Goal: Task Accomplishment & Management: Use online tool/utility

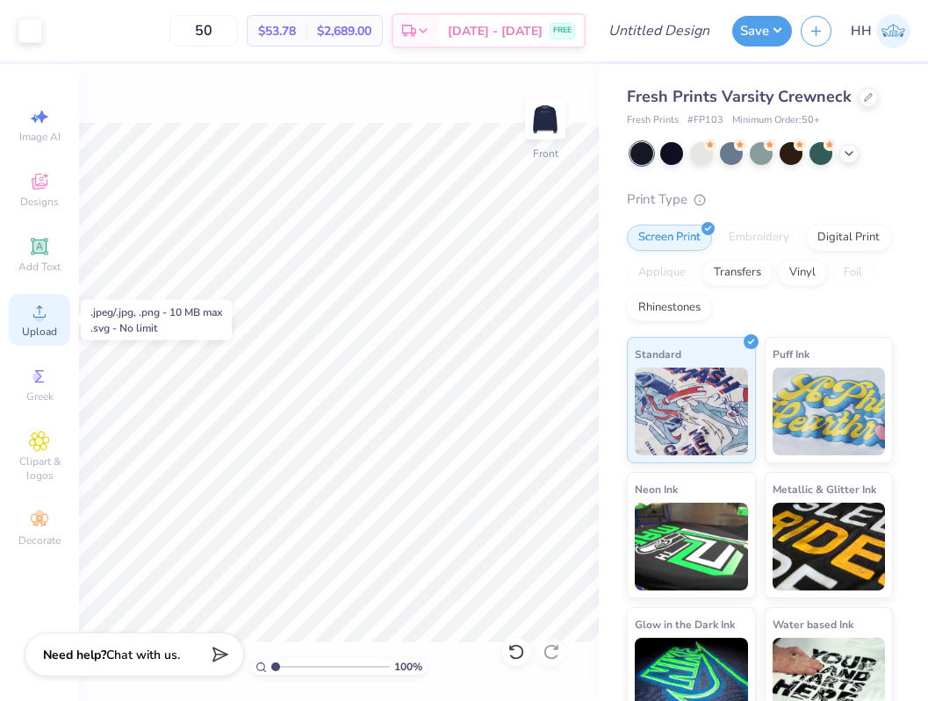
click at [40, 315] on circle at bounding box center [39, 317] width 10 height 10
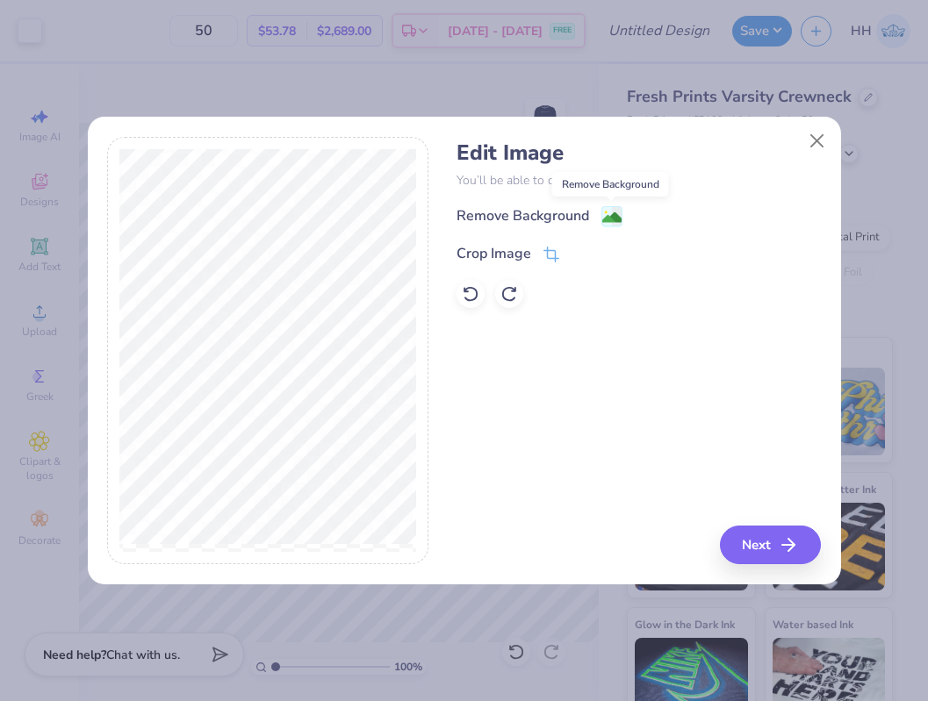
click at [614, 210] on image at bounding box center [611, 217] width 19 height 19
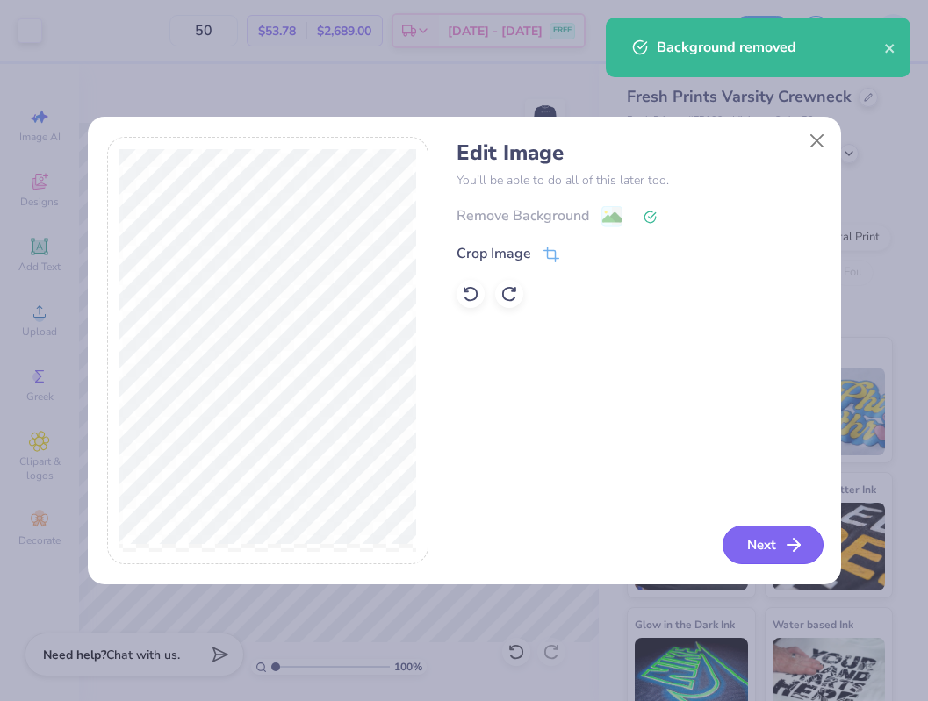
click at [764, 539] on button "Next" at bounding box center [772, 545] width 101 height 39
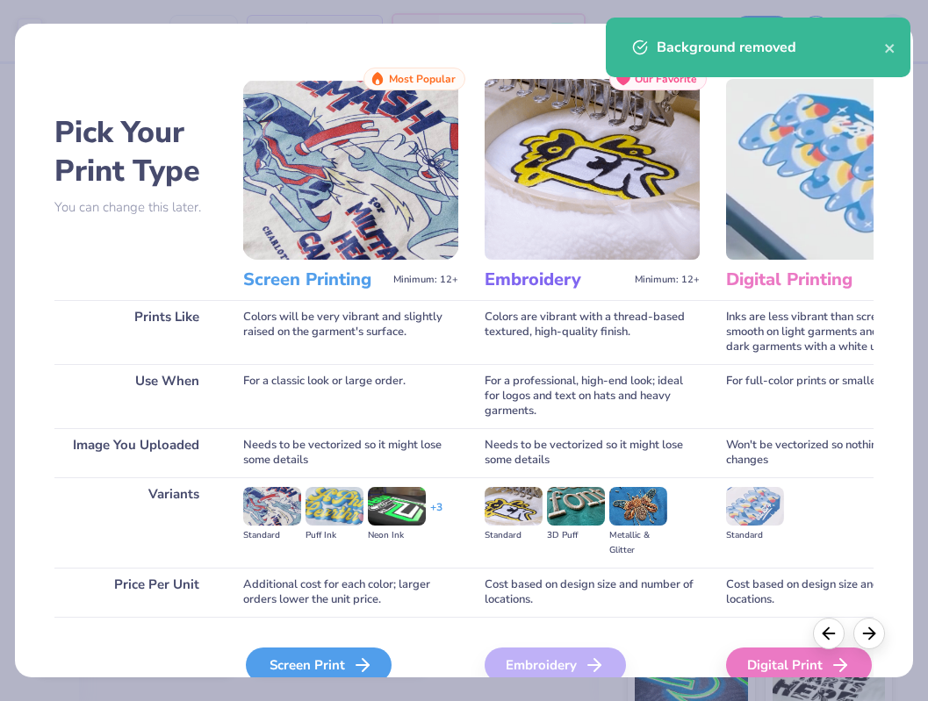
click at [365, 657] on icon at bounding box center [362, 665] width 21 height 21
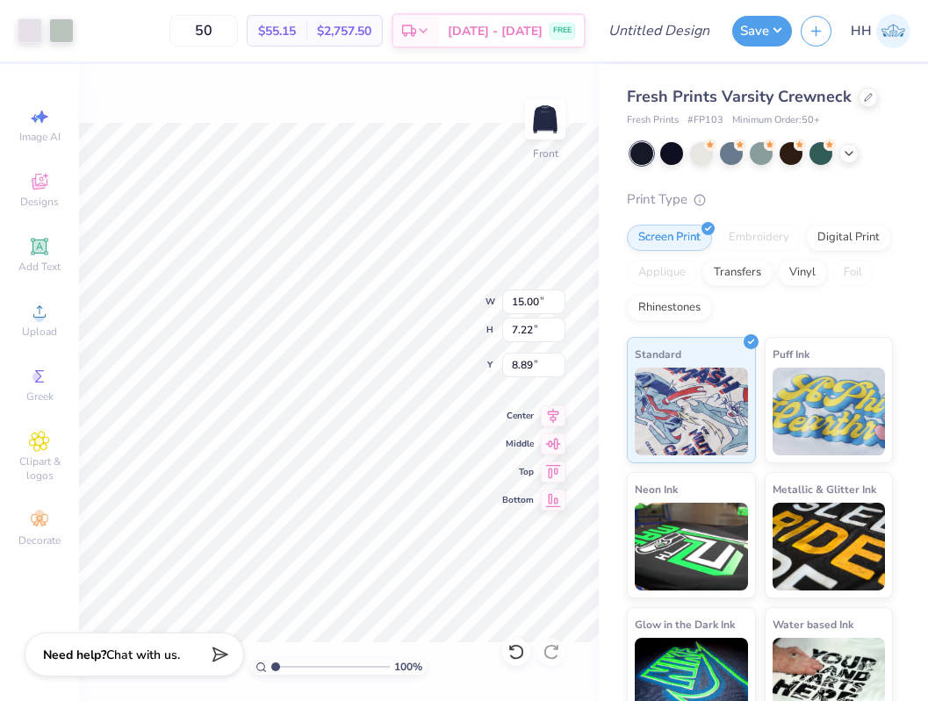
type input "5.28"
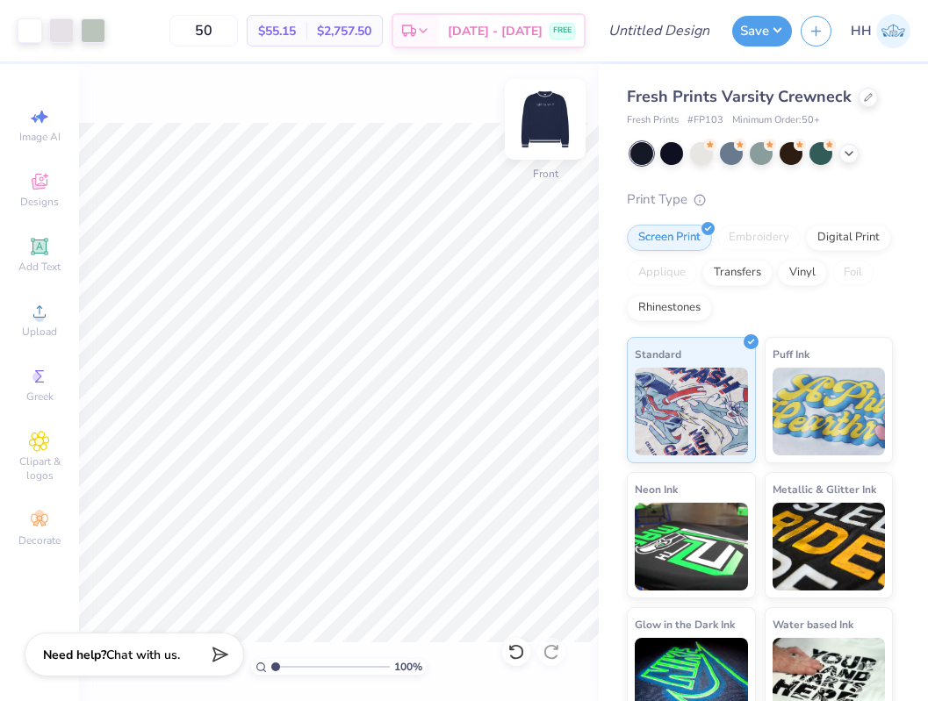
click at [539, 123] on img at bounding box center [545, 119] width 70 height 70
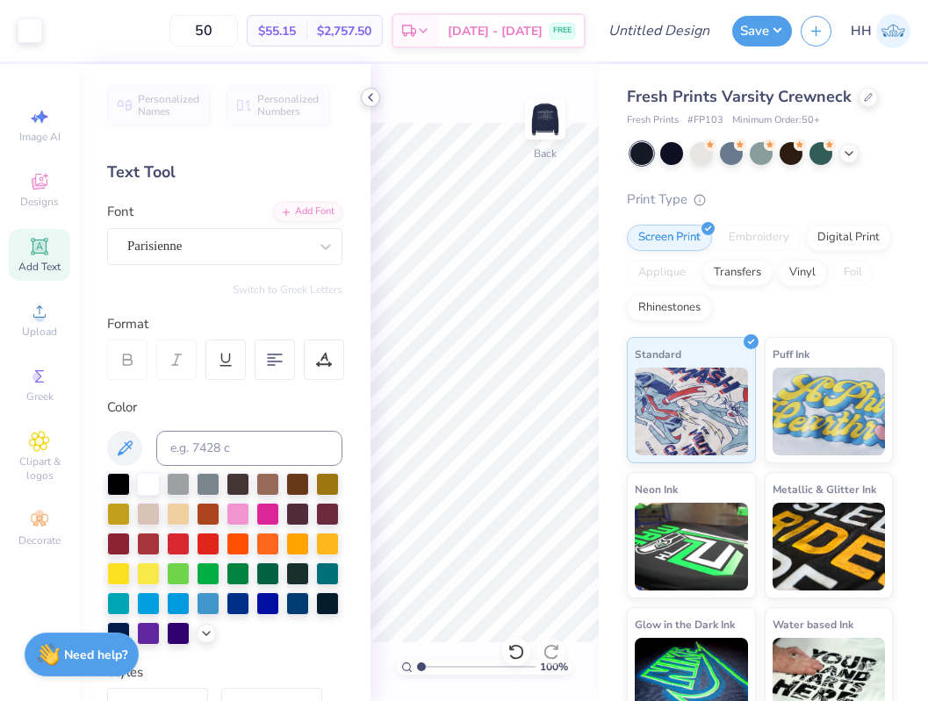
click at [369, 96] on polyline at bounding box center [371, 97] width 4 height 7
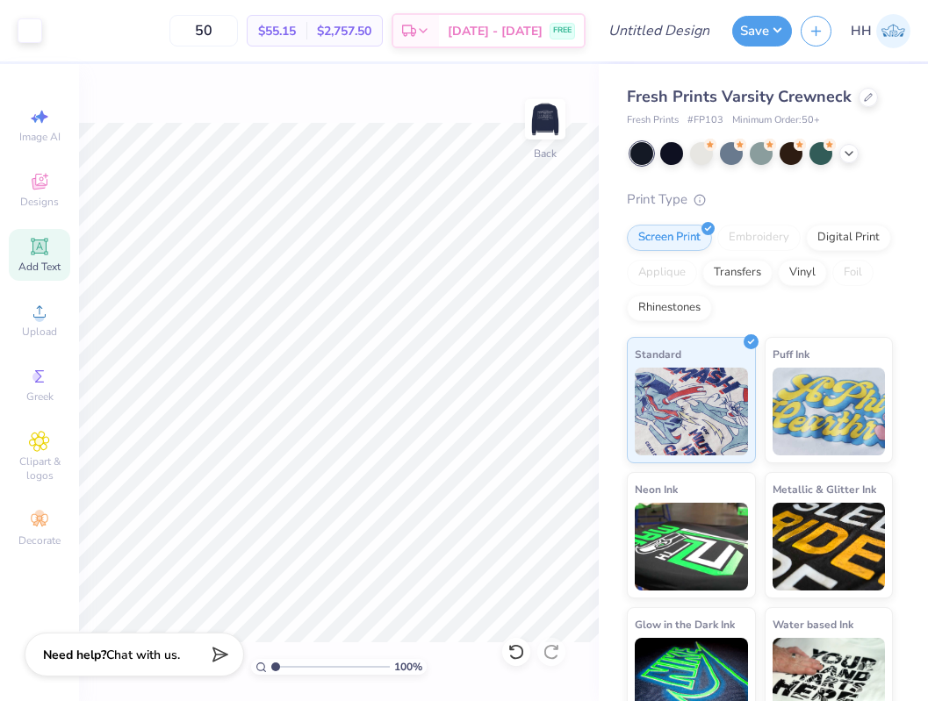
click at [759, 243] on div "Embroidery" at bounding box center [758, 238] width 83 height 26
click at [529, 116] on img at bounding box center [545, 119] width 70 height 70
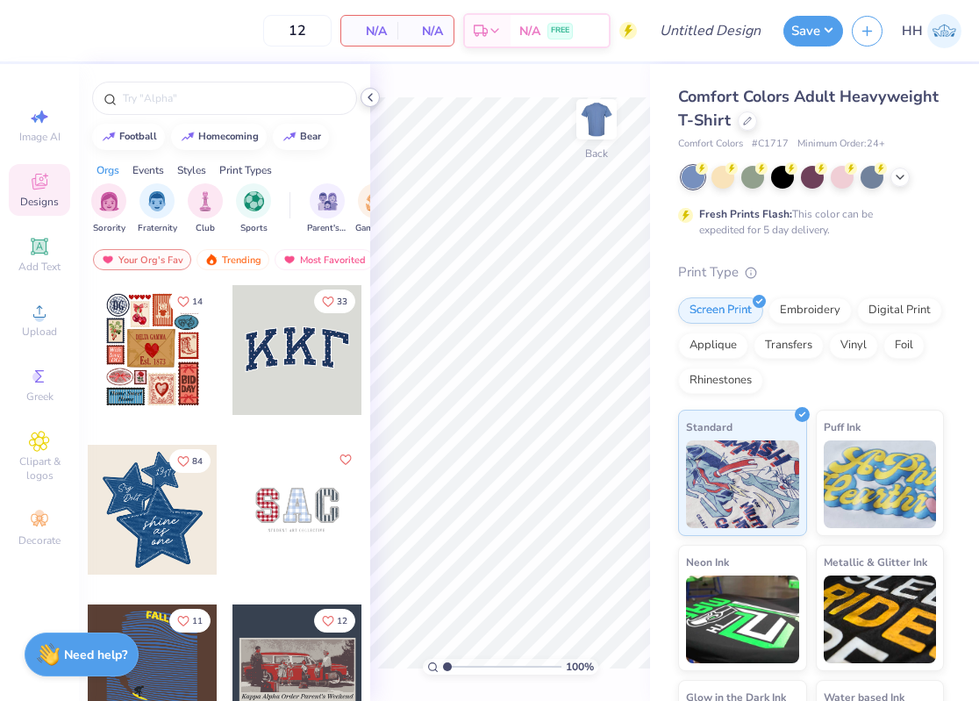
click at [366, 93] on icon at bounding box center [370, 97] width 14 height 14
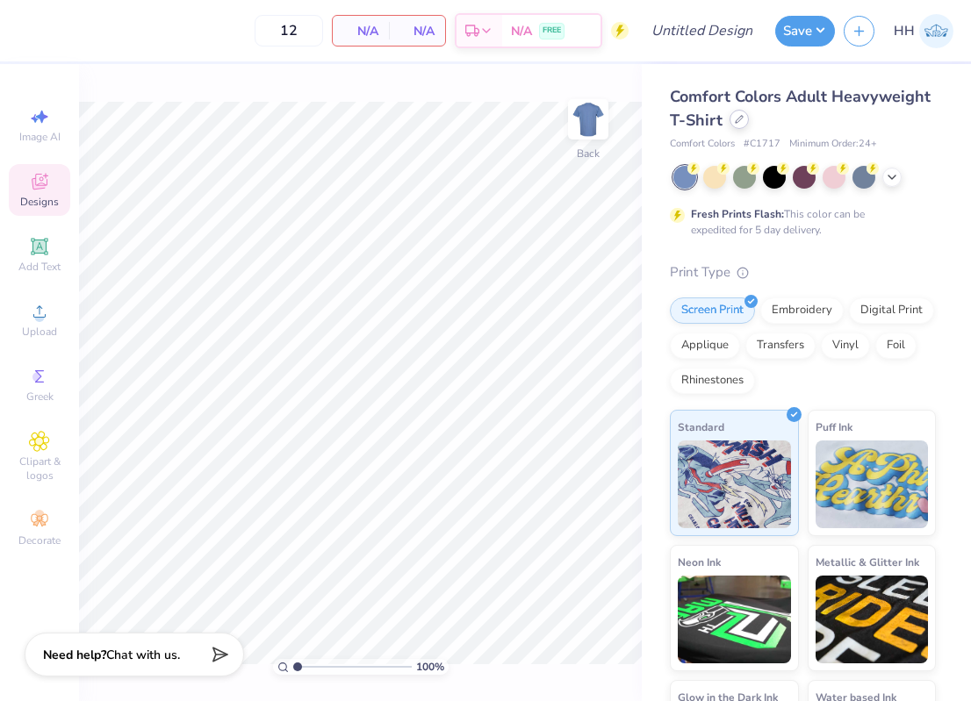
click at [731, 120] on div at bounding box center [738, 119] width 19 height 19
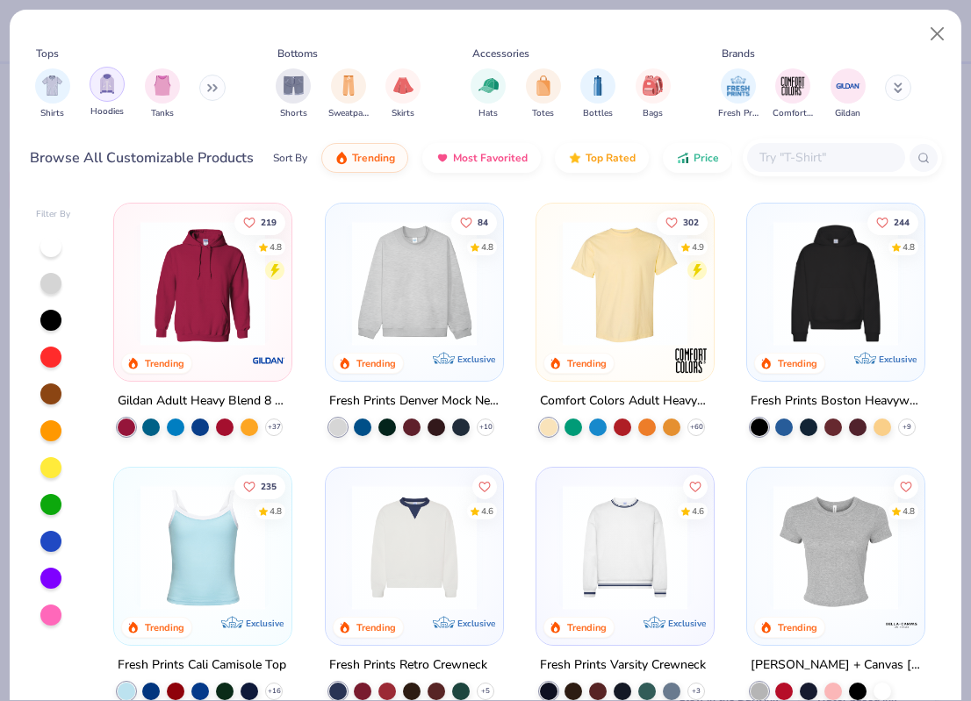
click at [111, 84] on img "filter for Hoodies" at bounding box center [106, 84] width 19 height 20
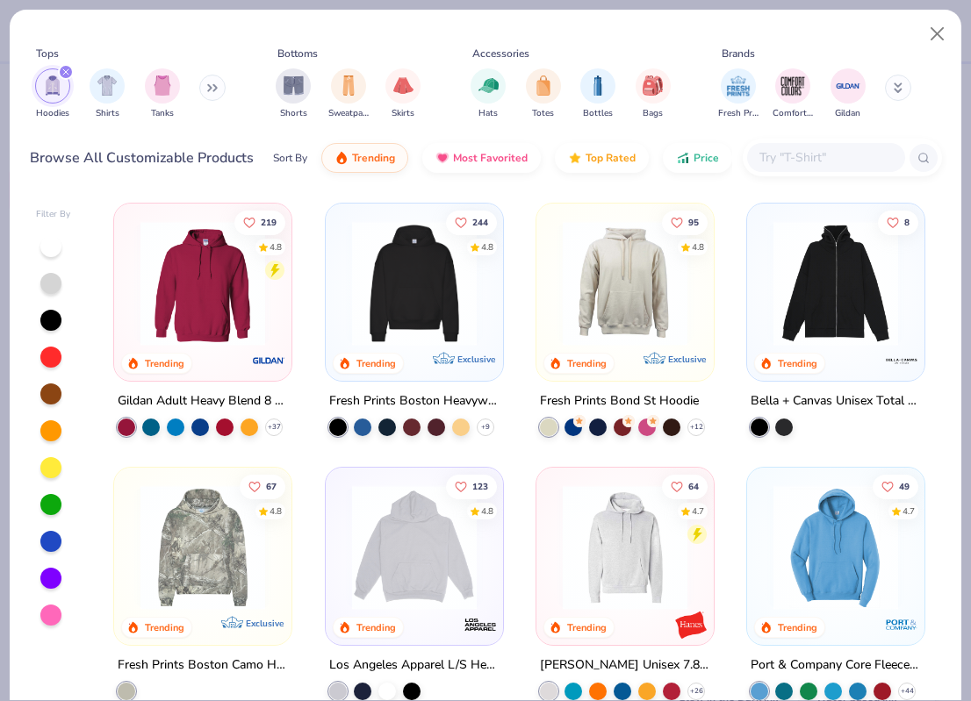
click at [404, 300] on img at bounding box center [414, 283] width 142 height 125
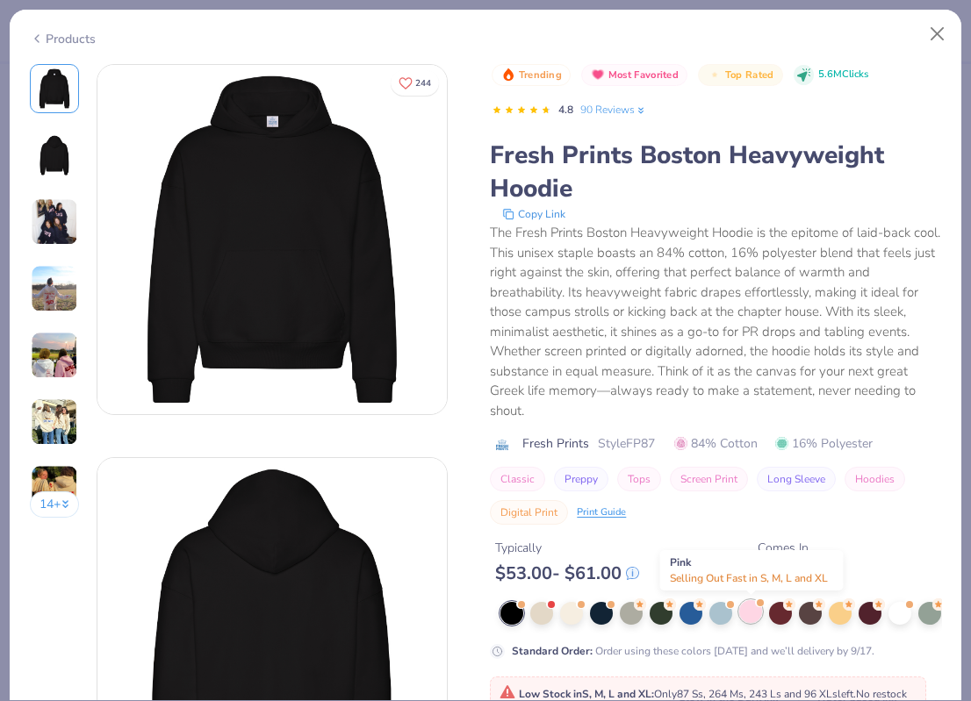
click at [749, 620] on div at bounding box center [750, 611] width 23 height 23
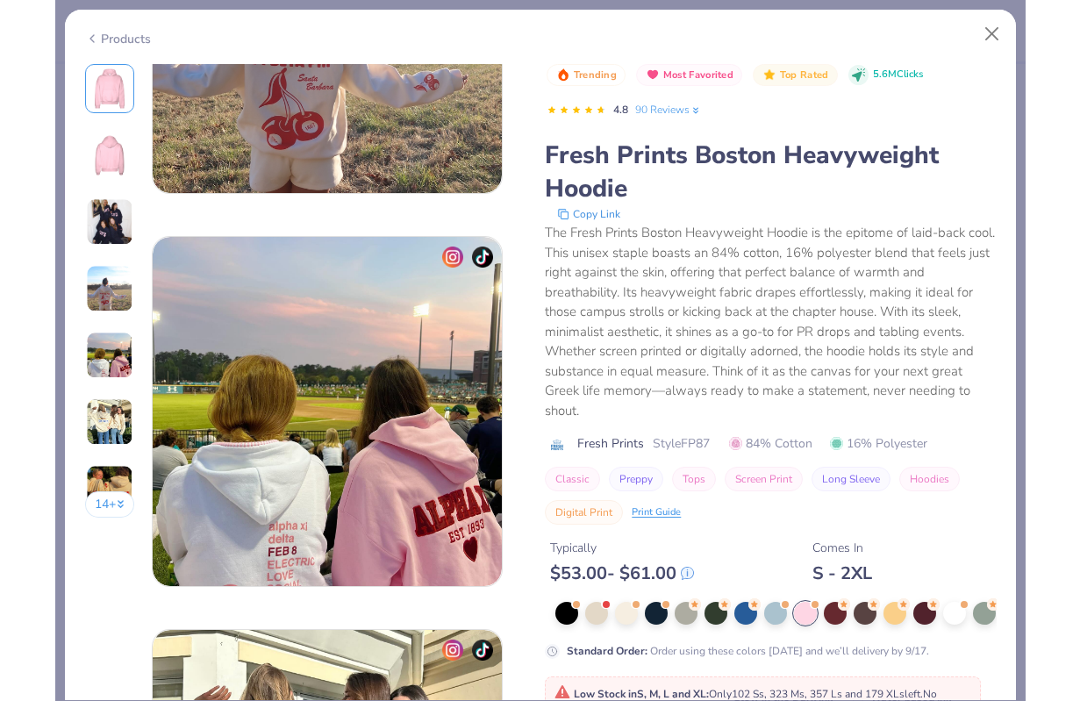
scroll to position [1403, 0]
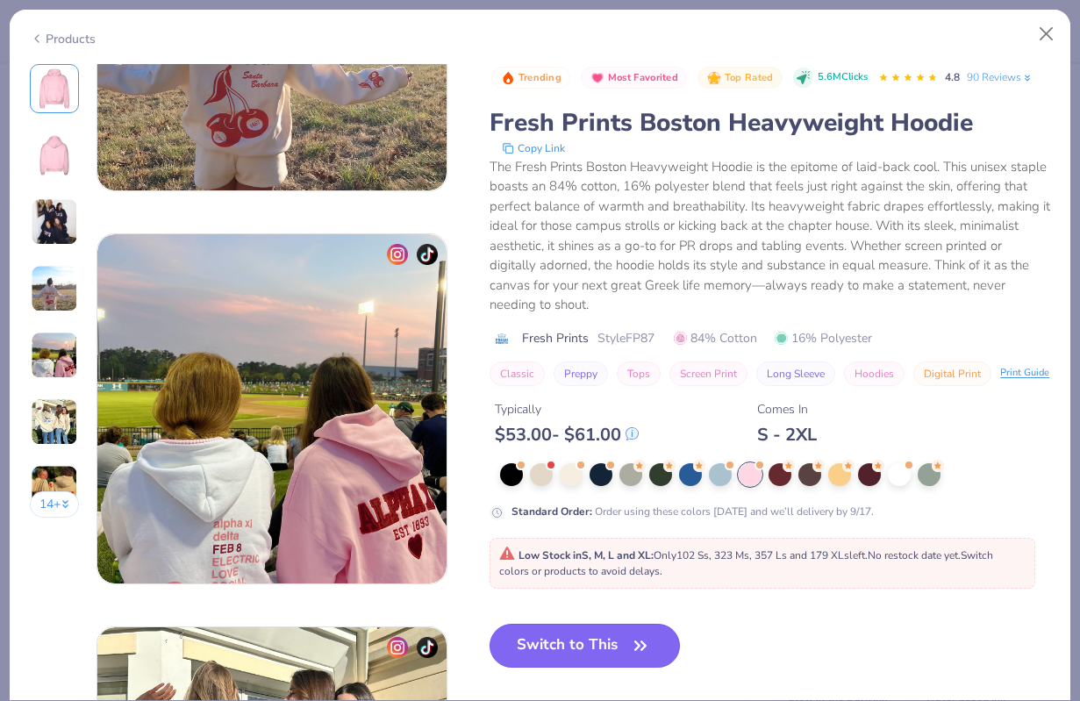
click at [617, 634] on button "Switch to This" at bounding box center [585, 646] width 190 height 44
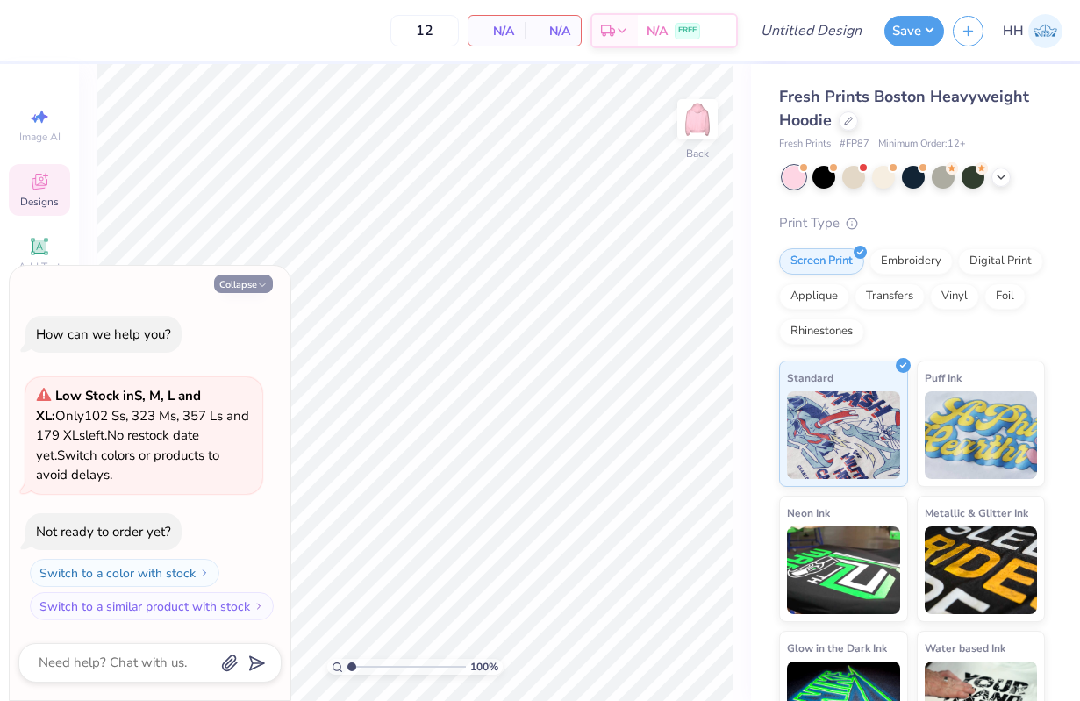
click at [261, 284] on icon "button" at bounding box center [262, 285] width 11 height 11
type textarea "x"
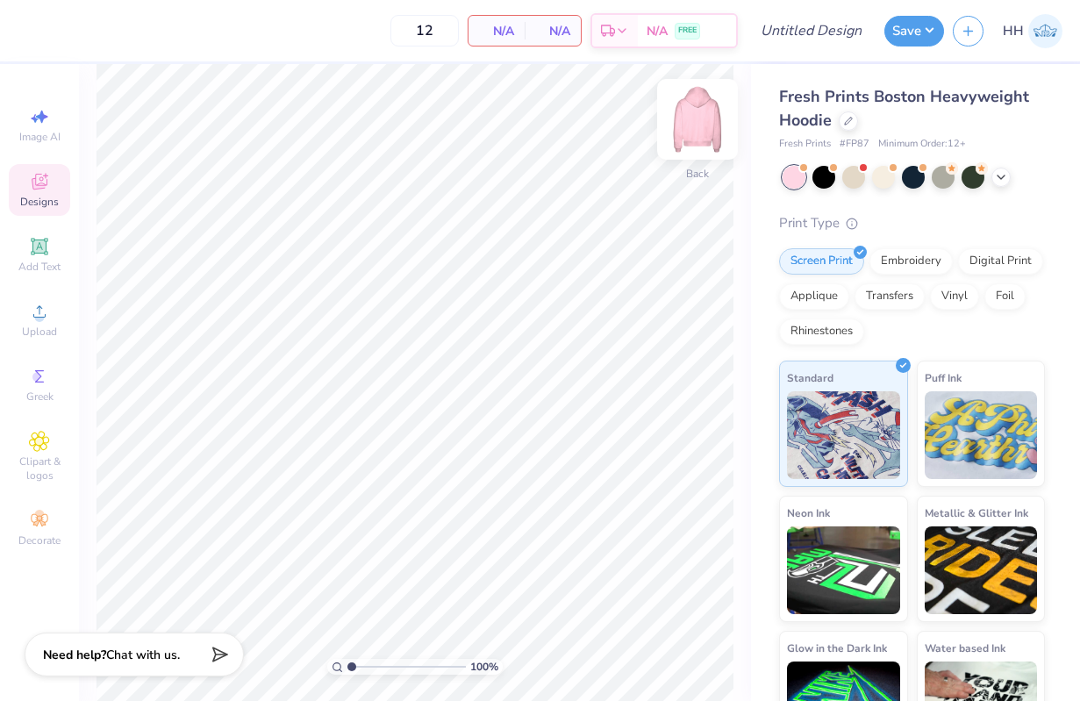
click at [692, 120] on img at bounding box center [698, 119] width 70 height 70
click at [702, 123] on img at bounding box center [698, 119] width 70 height 70
click at [39, 371] on icon at bounding box center [39, 376] width 21 height 21
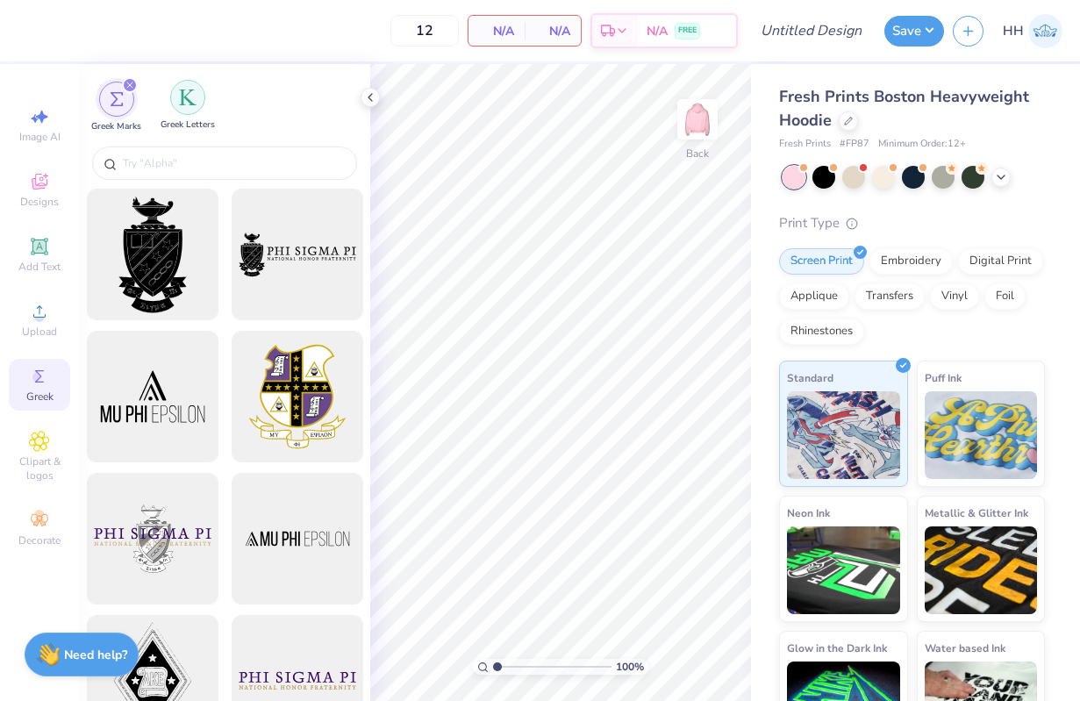
click at [192, 101] on img "filter for Greek Letters" at bounding box center [188, 98] width 18 height 18
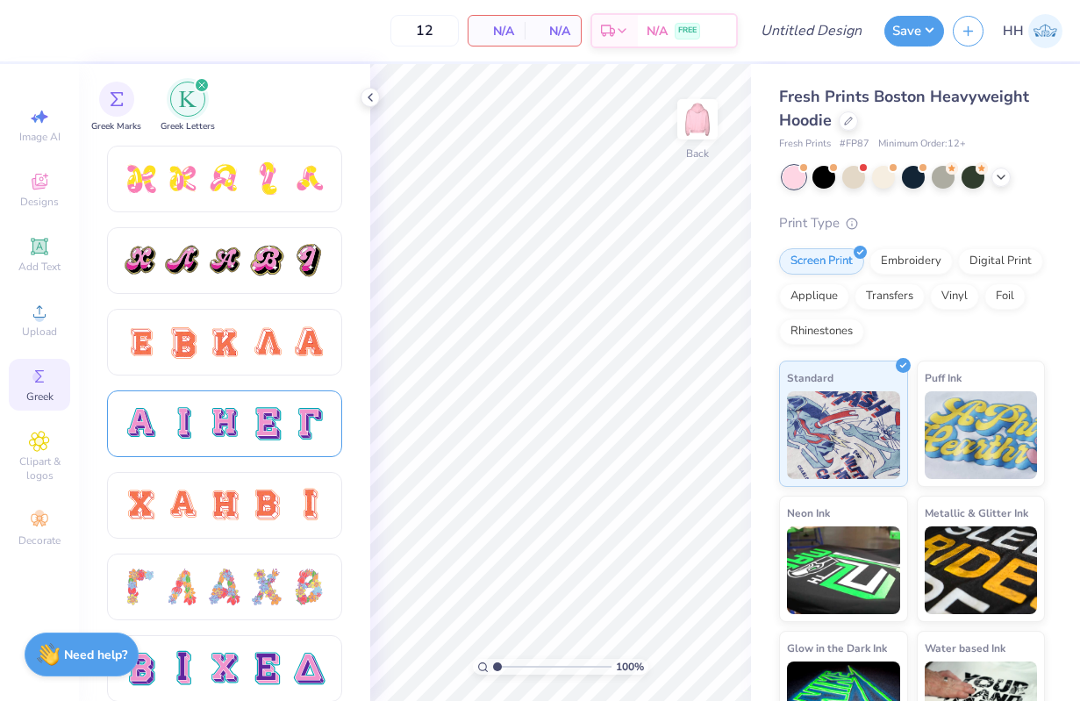
scroll to position [977, 0]
click at [260, 405] on div at bounding box center [266, 423] width 37 height 37
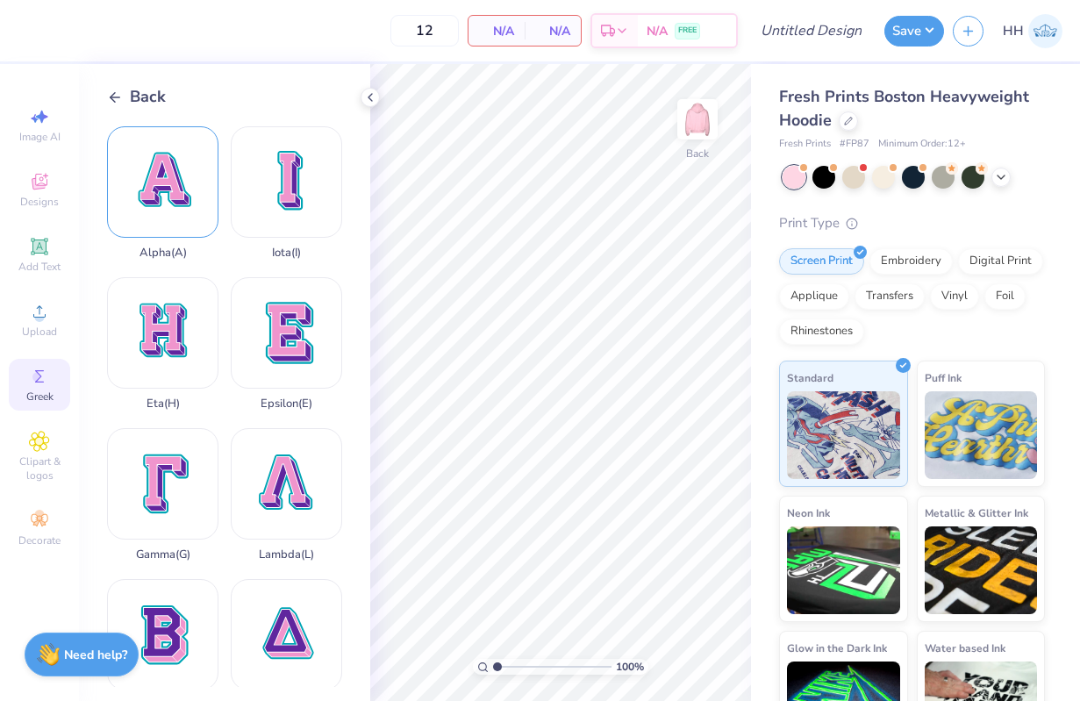
click at [172, 197] on div "Alpha ( A )" at bounding box center [162, 192] width 111 height 133
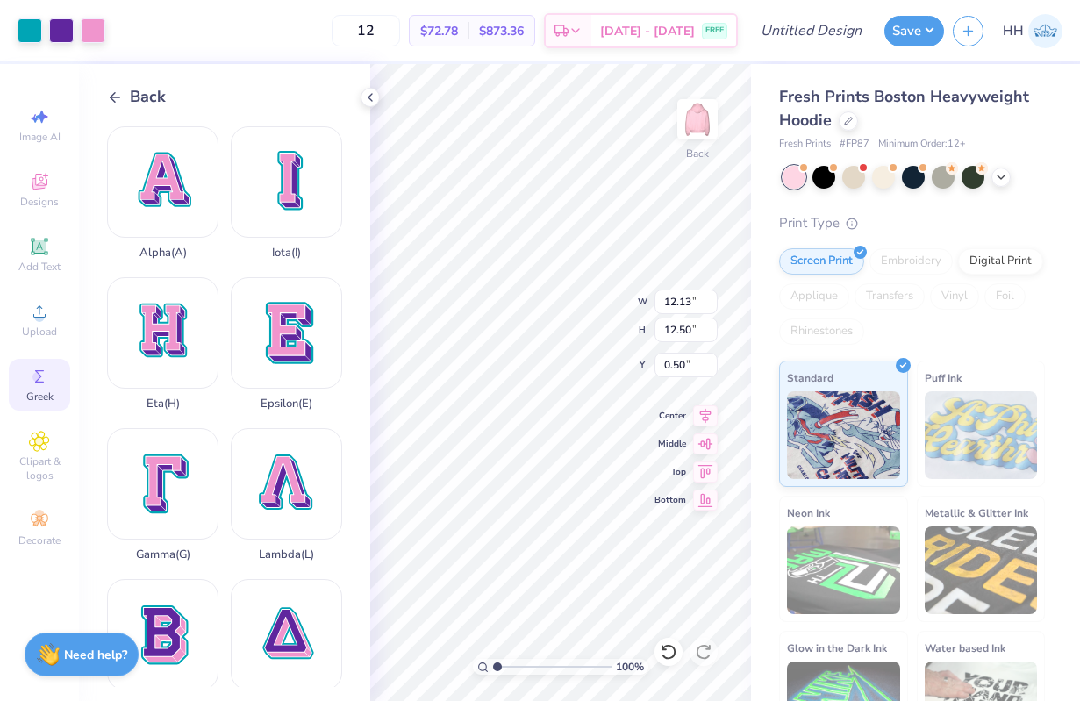
type input "3.27"
type input "3.37"
click at [583, 294] on div "100 % Back W 3.27 H 3.37 Y 0.50 Center Middle Top Bottom" at bounding box center [560, 382] width 381 height 637
type input "1.31"
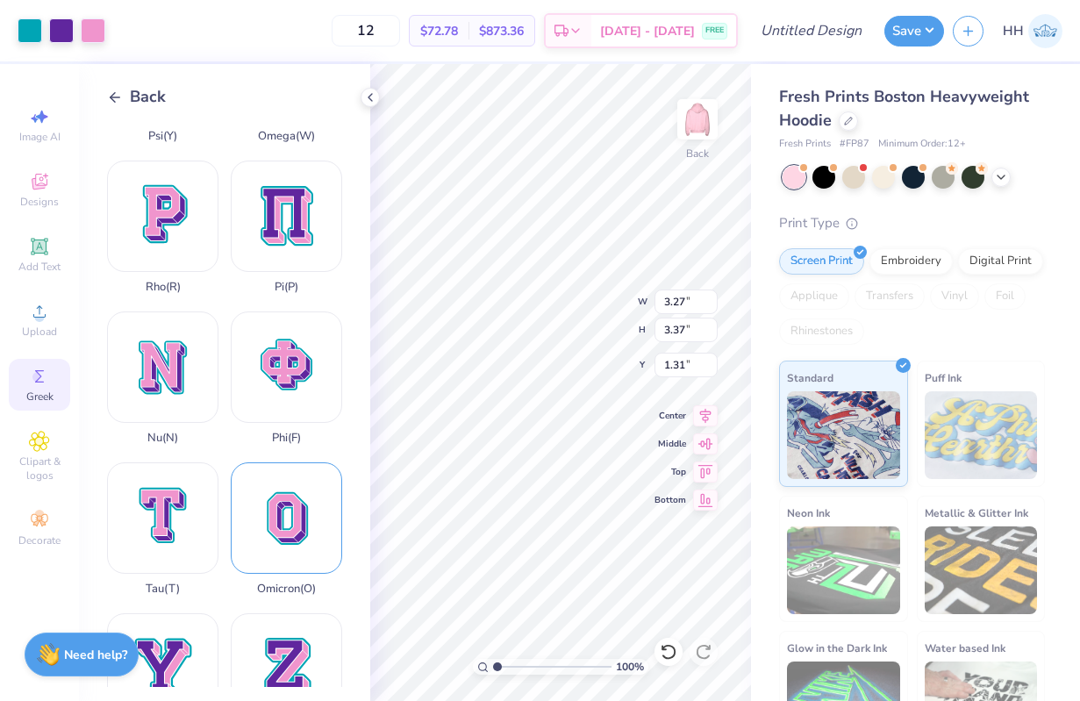
scroll to position [1023, 0]
click at [314, 510] on div "Omicron ( O )" at bounding box center [286, 528] width 111 height 133
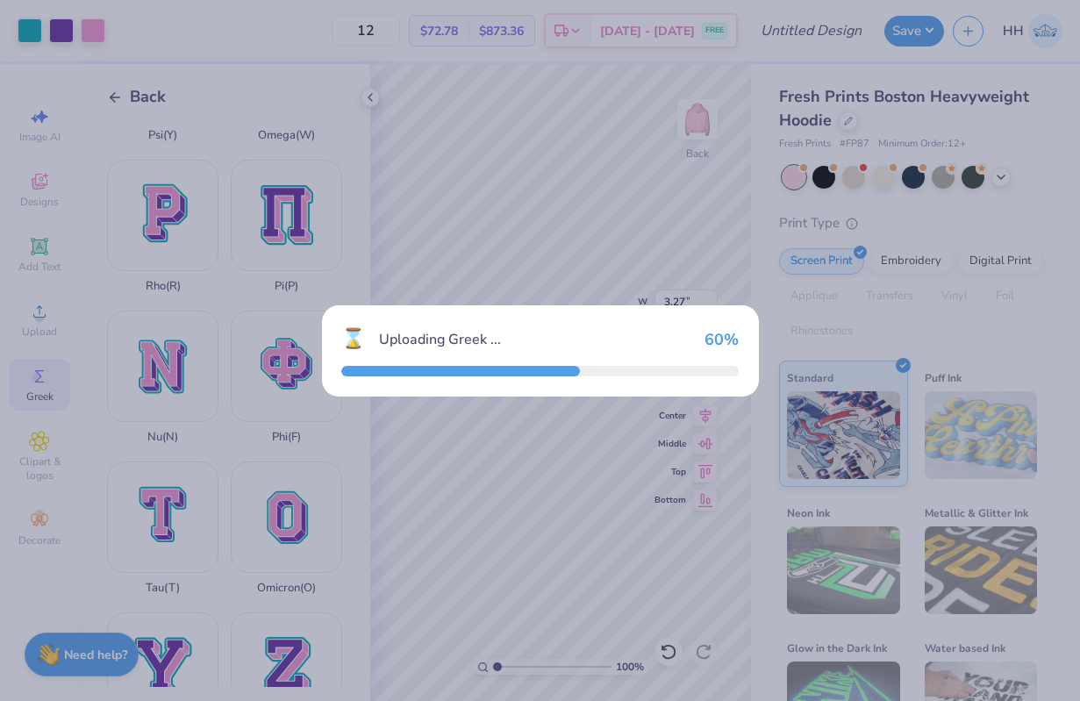
type input "9.73"
type input "12.50"
type input "0.50"
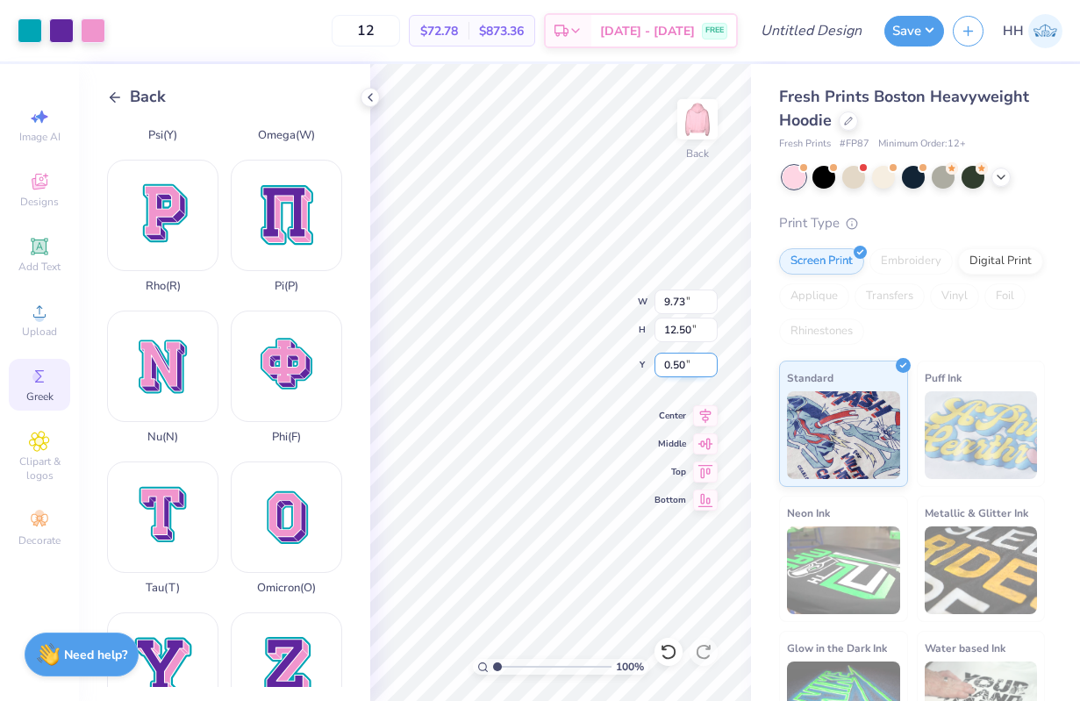
type input "3.34"
type input "4.29"
type input "4.11"
type input "3.27"
type input "3.37"
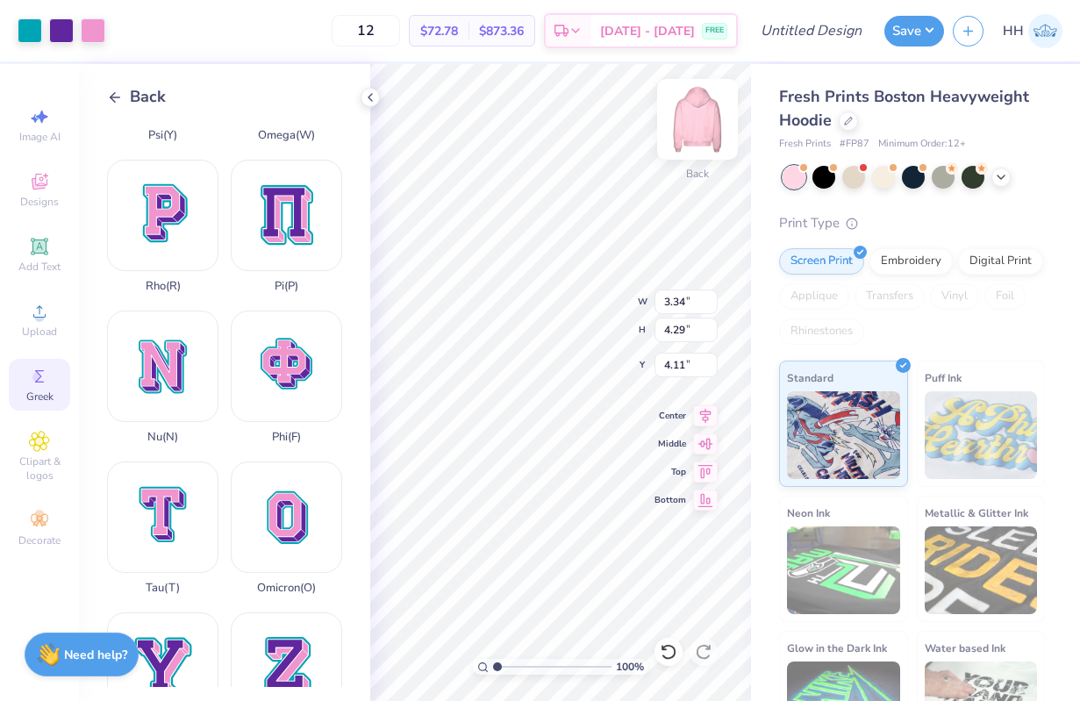
type input "1.31"
type input "3.34"
type input "4.29"
type input "1.31"
type input "2.56"
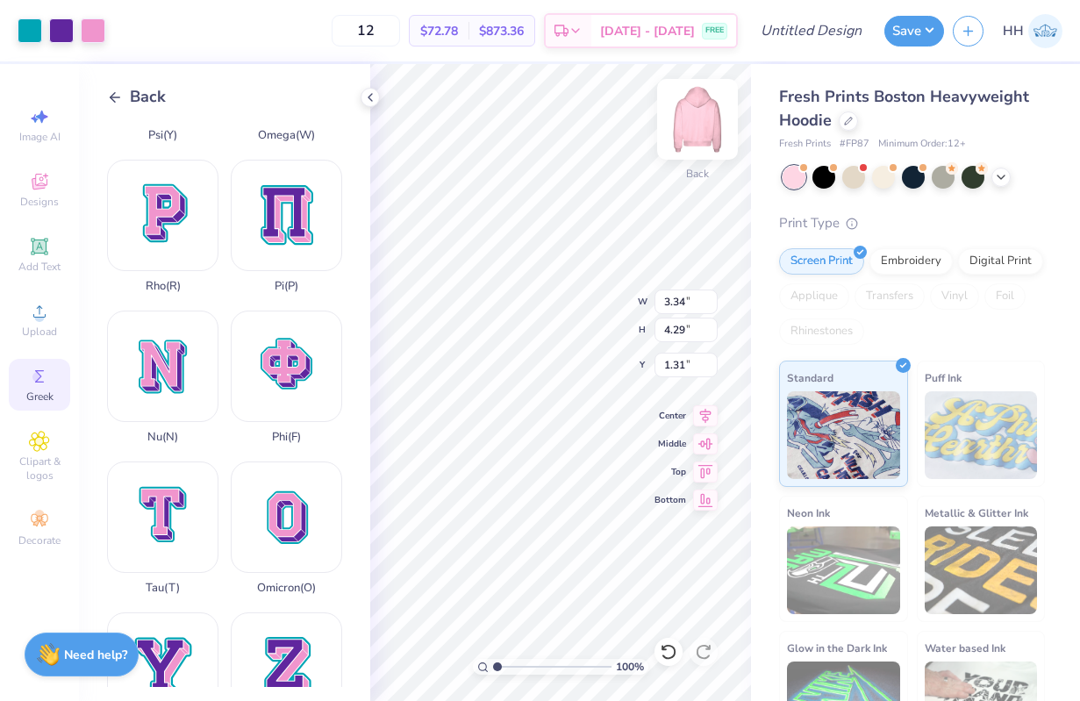
type input "3.29"
type input "4.11"
type input "3.27"
type input "3.37"
type input "1.31"
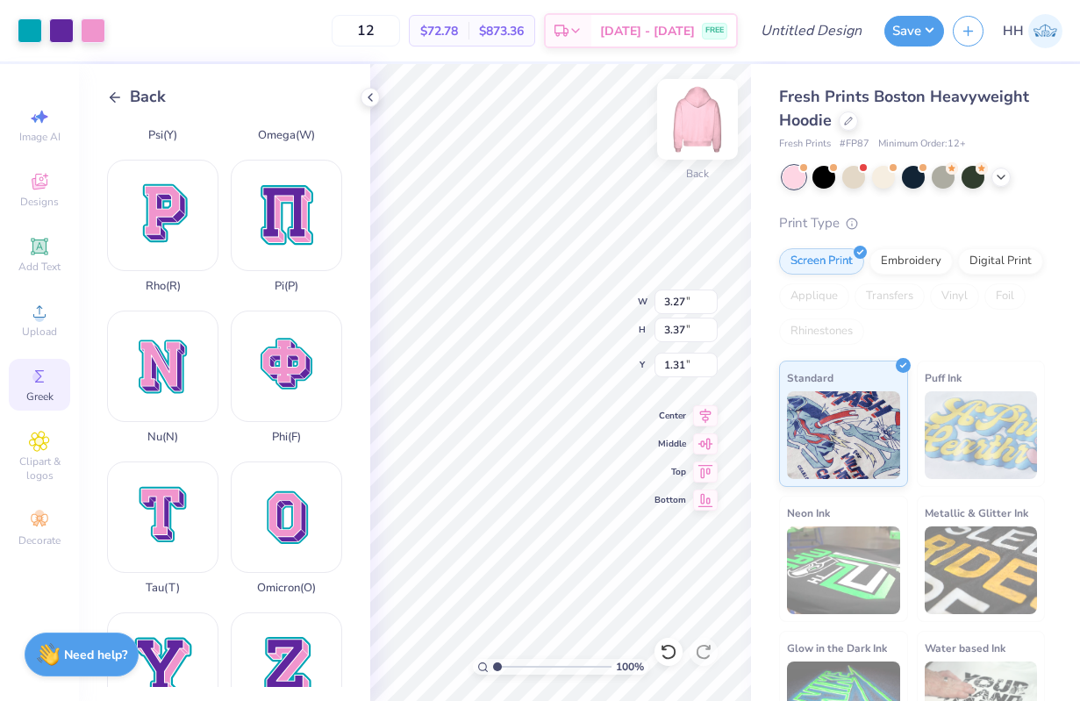
type input "2.56"
type input "3.29"
type input "4.25"
click at [283, 232] on div "Pi ( P )" at bounding box center [286, 226] width 111 height 133
type input "10.96"
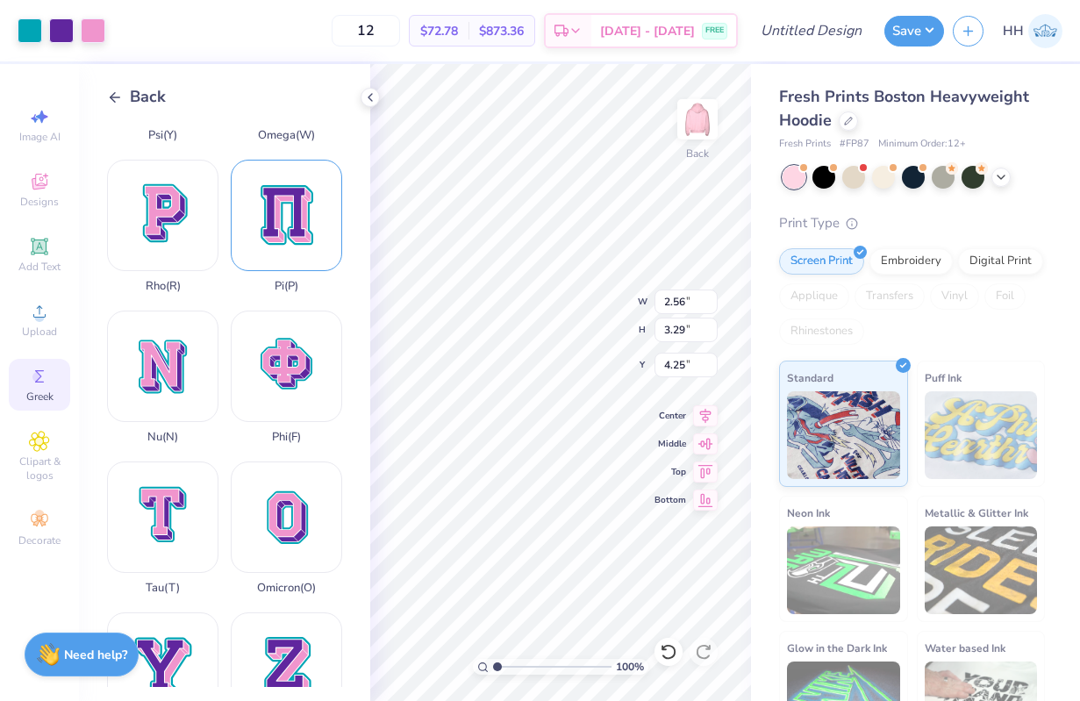
type input "12.50"
type input "0.50"
type input "2.98"
type input "3.40"
click at [666, 365] on div "100 % Back W 2.98 2.98 " H 3.40 3.40 " Y 0.50 0.50 " Center Middle Top Bottom" at bounding box center [560, 382] width 381 height 637
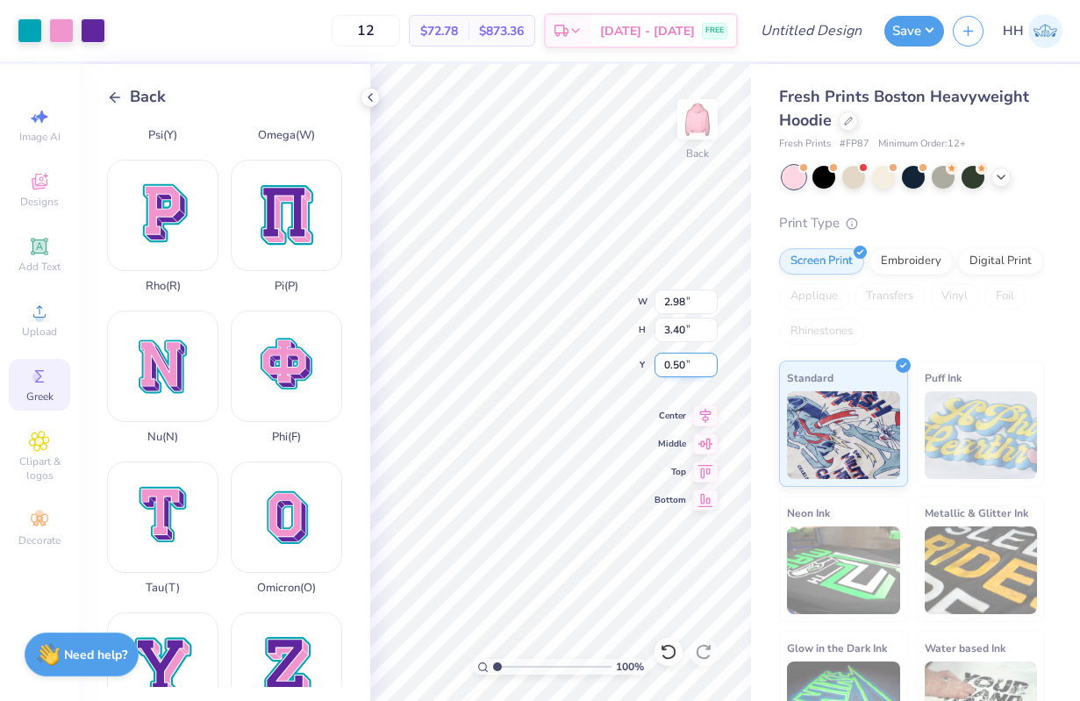
type input "8.25"
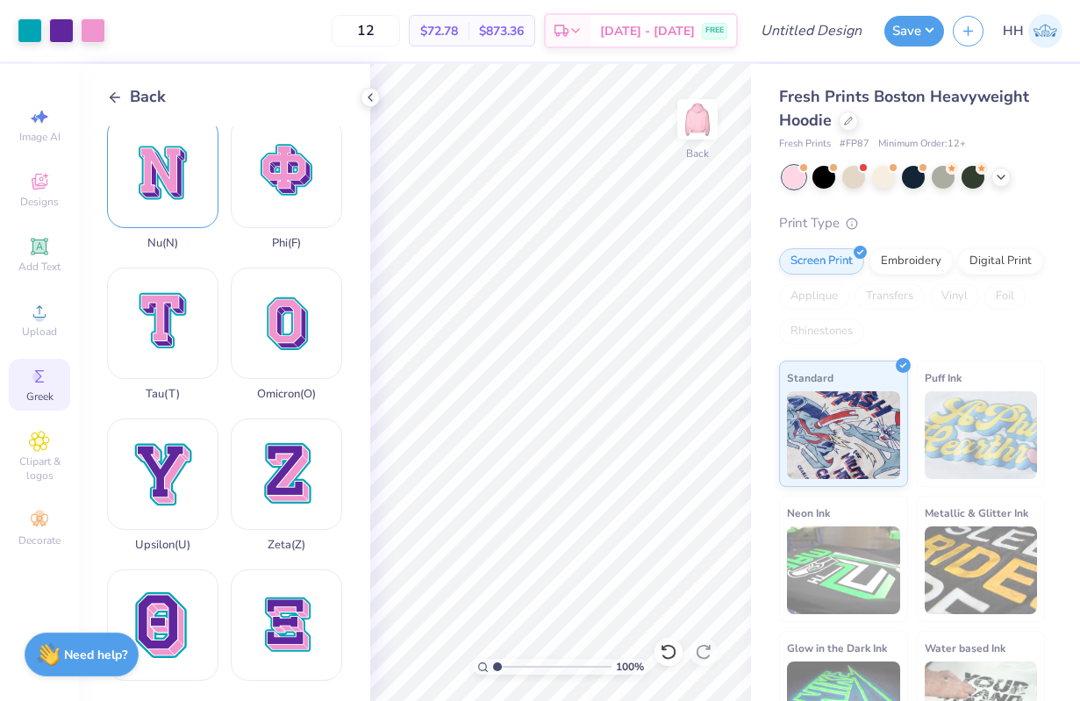
scroll to position [1254, 0]
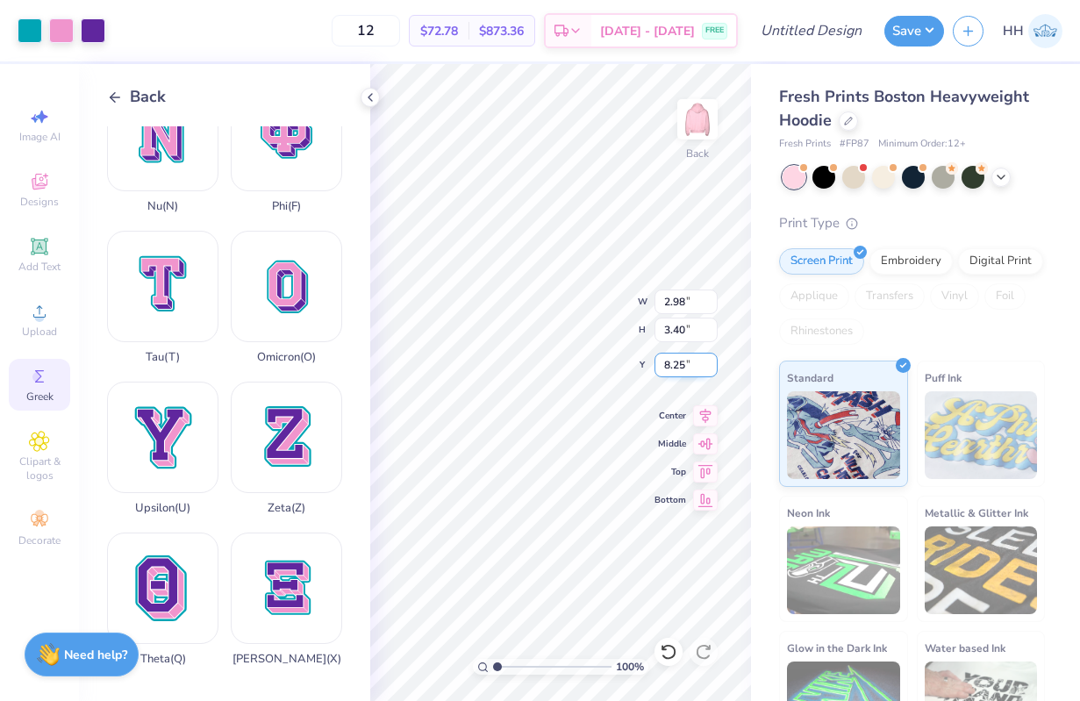
type input "7.26"
click at [31, 20] on div at bounding box center [30, 29] width 25 height 25
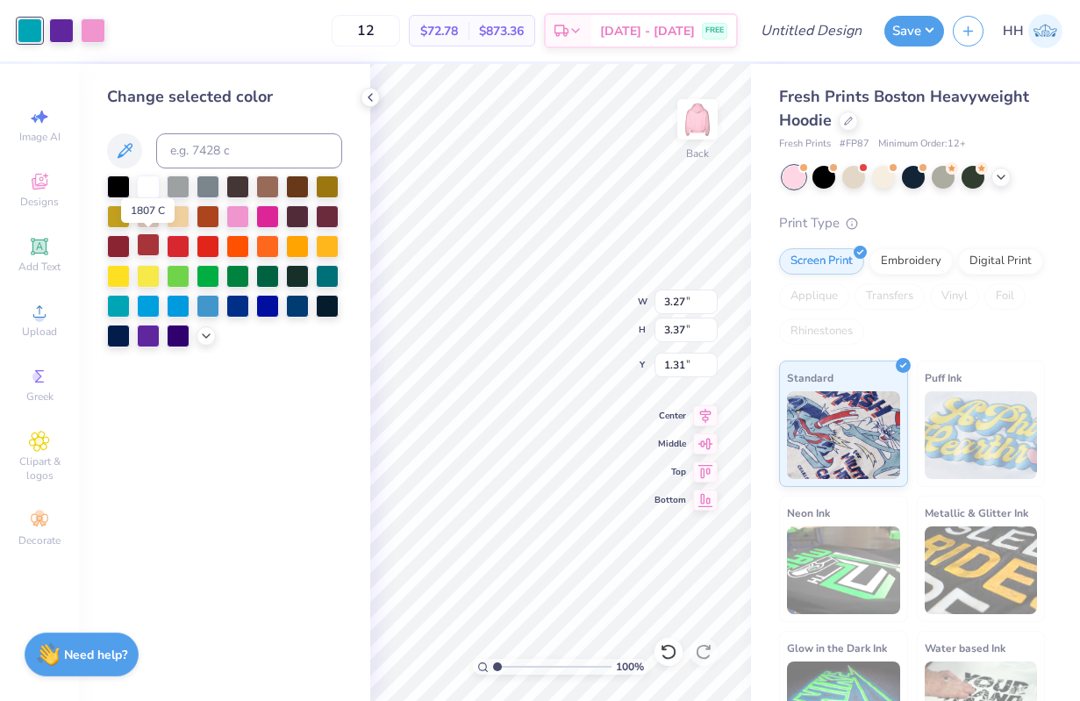
click at [149, 243] on div at bounding box center [148, 244] width 23 height 23
click at [68, 31] on div at bounding box center [61, 29] width 25 height 25
click at [179, 245] on div at bounding box center [178, 244] width 23 height 23
click at [154, 247] on div at bounding box center [148, 244] width 23 height 23
click at [61, 35] on div at bounding box center [61, 29] width 25 height 25
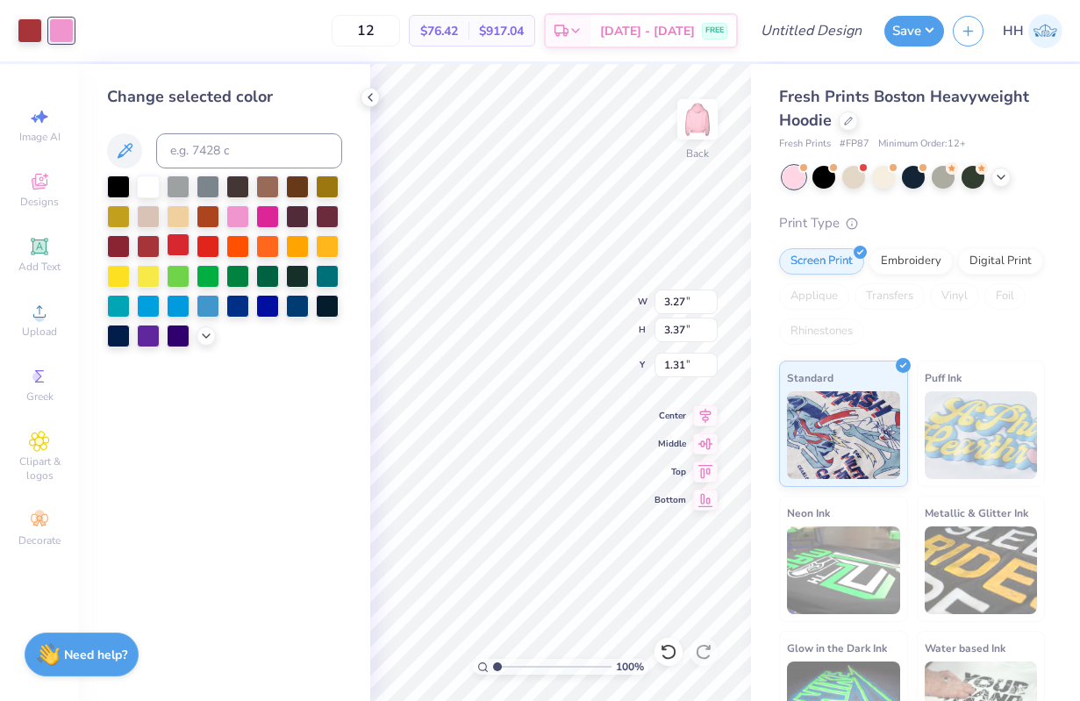
click at [175, 243] on div at bounding box center [178, 244] width 23 height 23
click at [153, 244] on div at bounding box center [148, 244] width 23 height 23
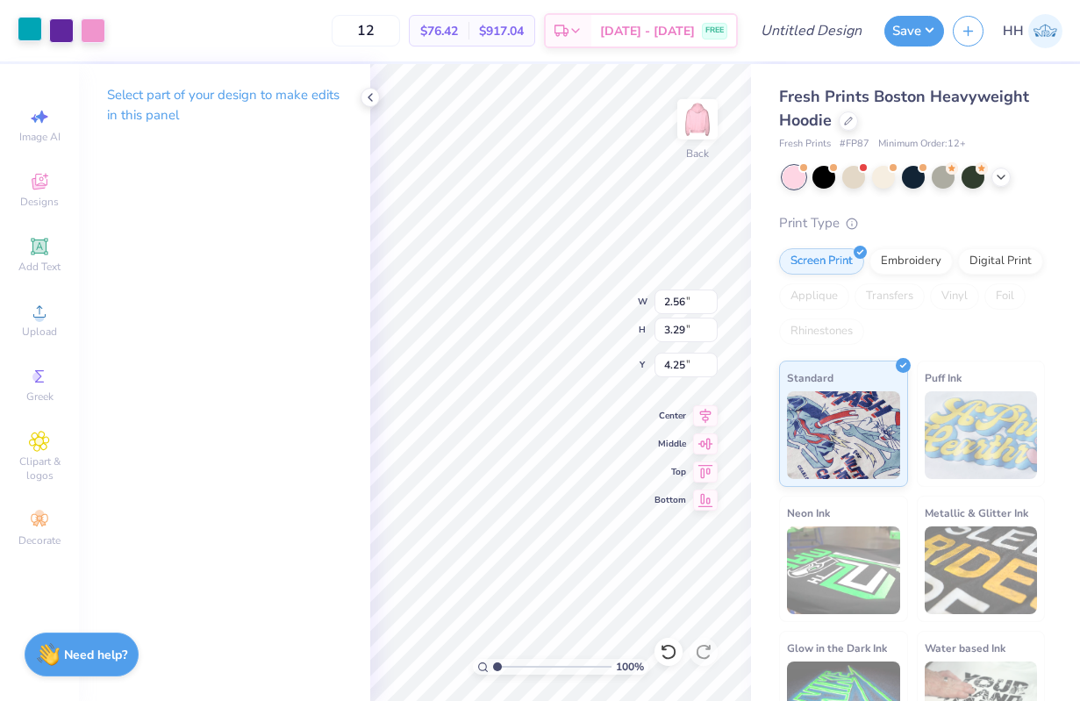
click at [34, 17] on div at bounding box center [30, 29] width 25 height 25
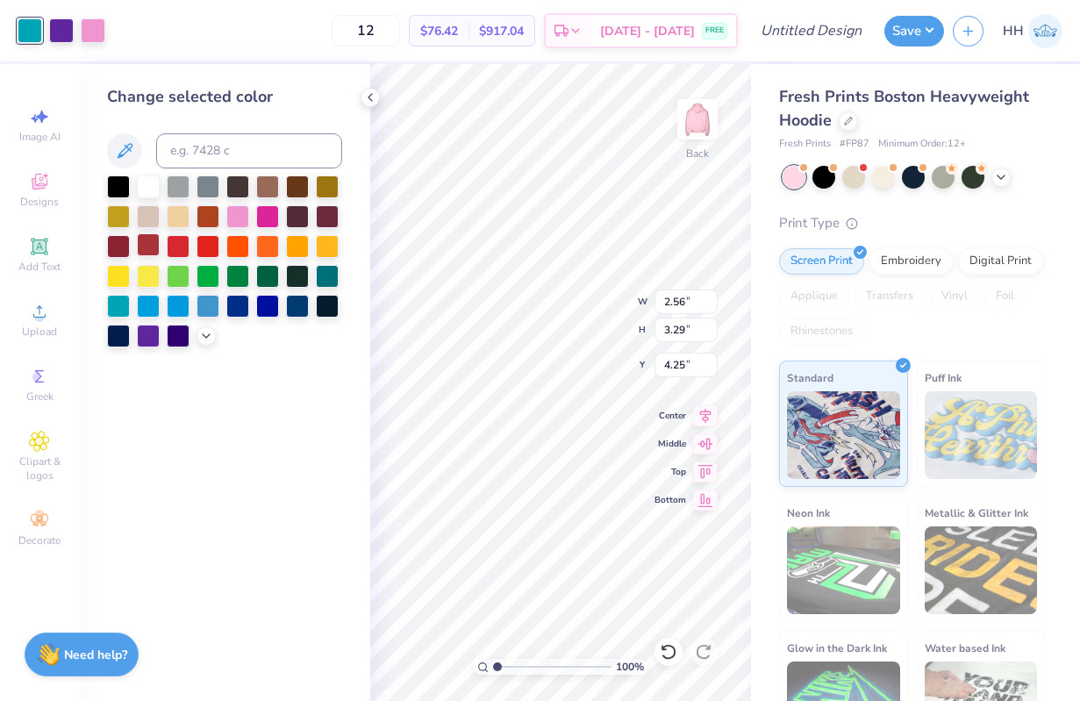
click at [156, 244] on div at bounding box center [148, 244] width 23 height 23
click at [64, 19] on div at bounding box center [61, 29] width 25 height 25
click at [158, 246] on div at bounding box center [148, 244] width 23 height 23
click at [67, 38] on div at bounding box center [61, 29] width 25 height 25
click at [146, 246] on div at bounding box center [148, 244] width 23 height 23
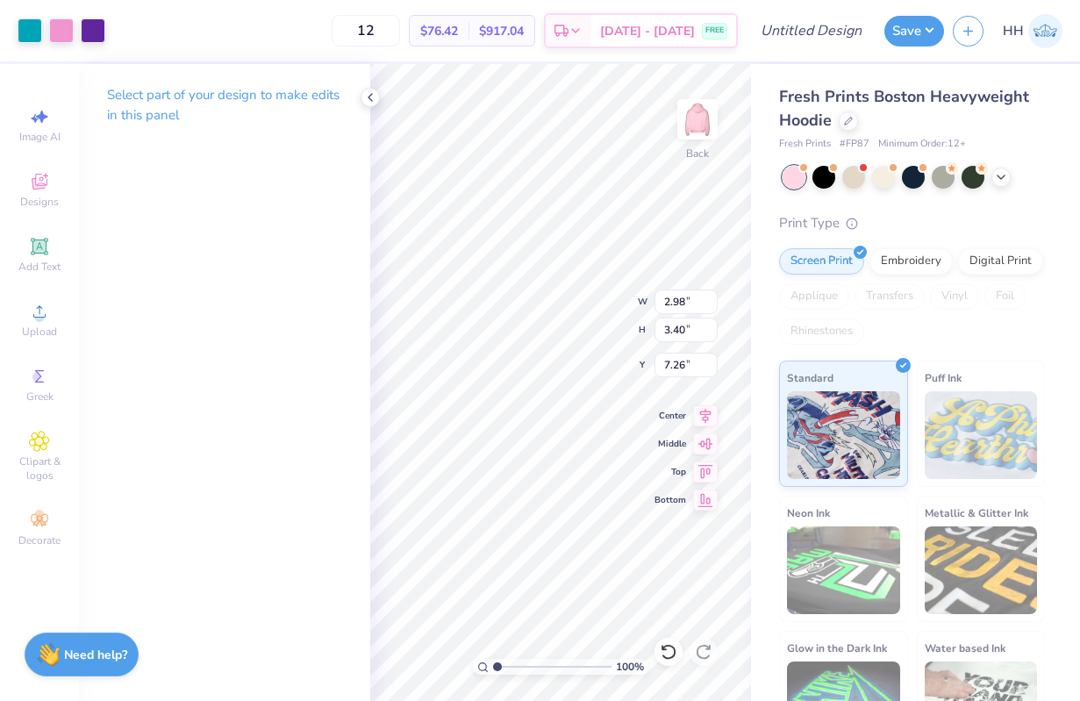
click at [671, 348] on div "100 % Back W 2.98 2.98 " H 3.40 3.40 " Y 7.26 7.26 " Center Middle Top Bottom" at bounding box center [560, 382] width 381 height 637
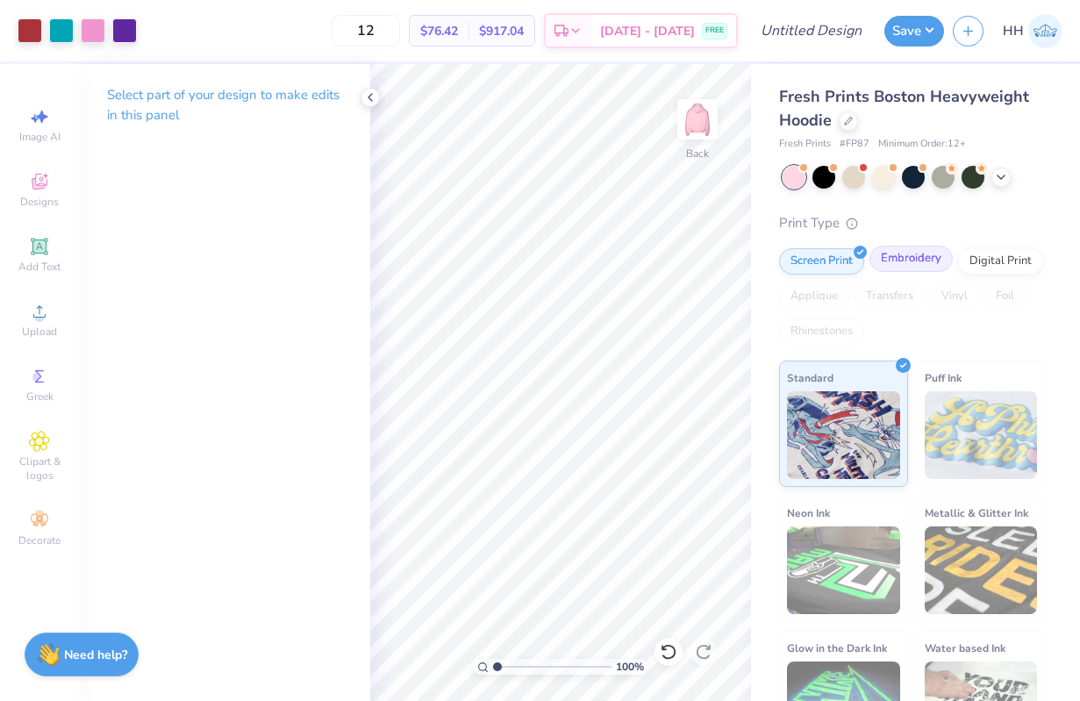
click at [920, 257] on div "Embroidery" at bounding box center [911, 259] width 83 height 26
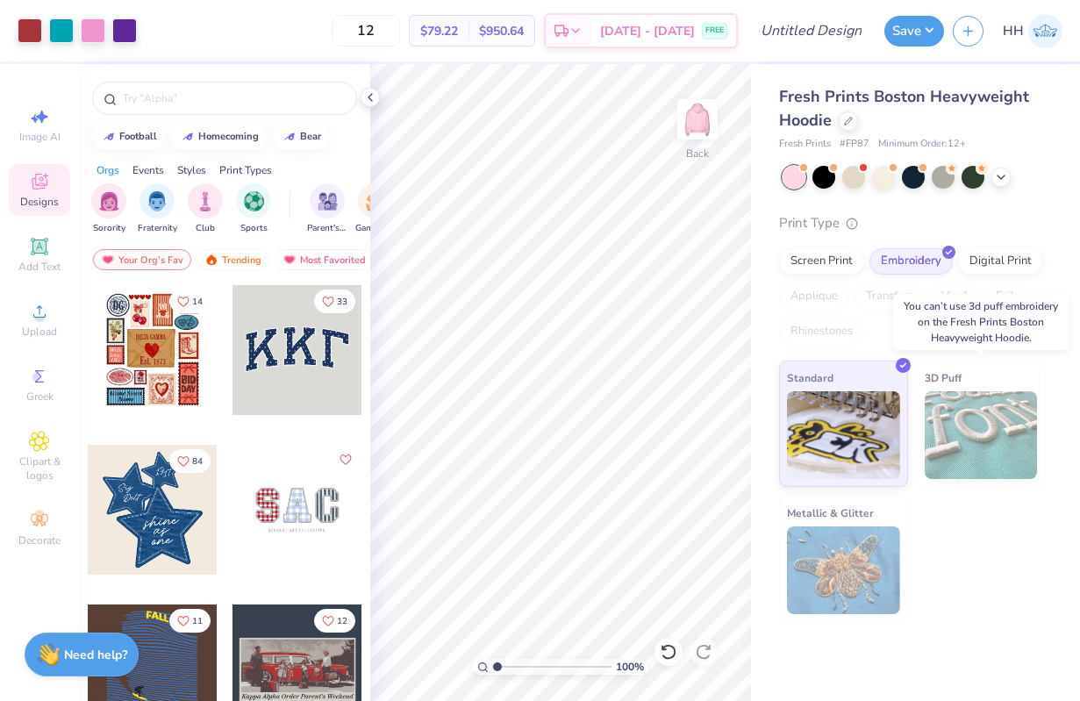
click at [962, 387] on div "3D Puff" at bounding box center [981, 424] width 129 height 126
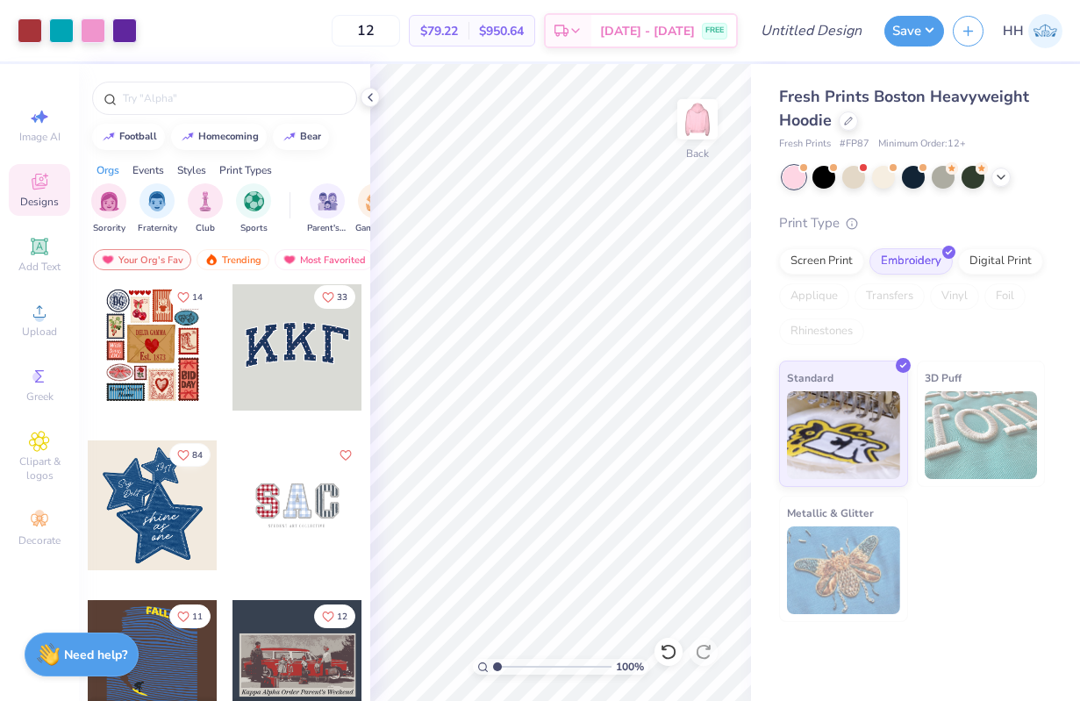
scroll to position [0, 0]
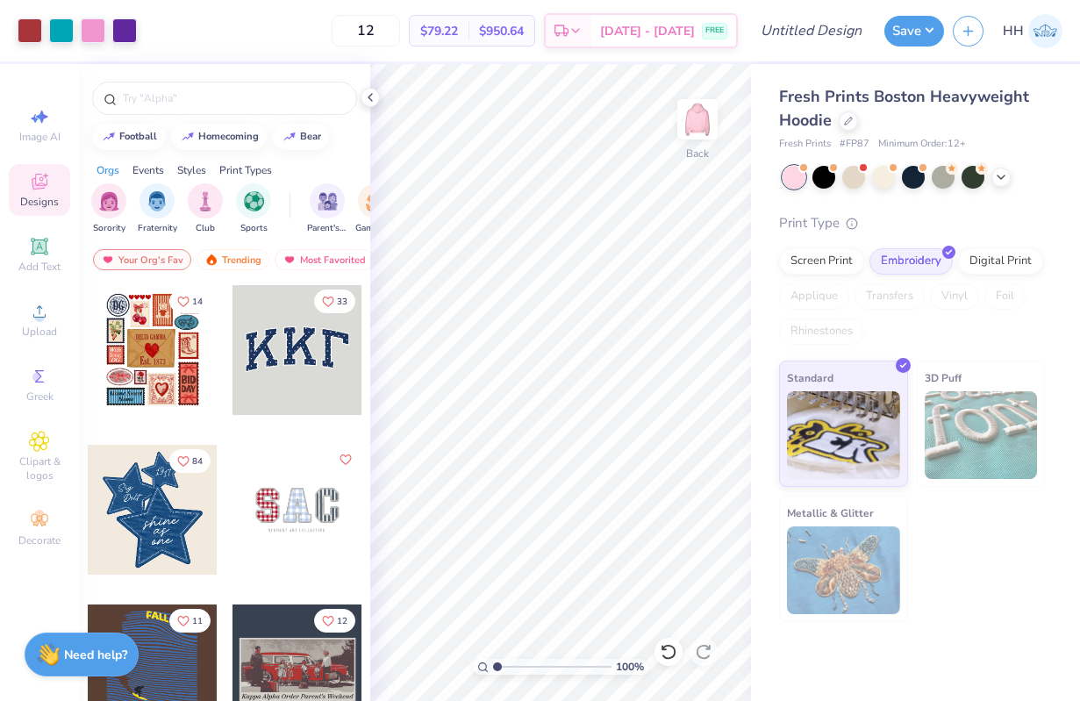
click at [302, 345] on div at bounding box center [298, 350] width 130 height 130
click at [671, 344] on div "100 % Back" at bounding box center [560, 382] width 381 height 637
